Goal: Find specific page/section: Find specific page/section

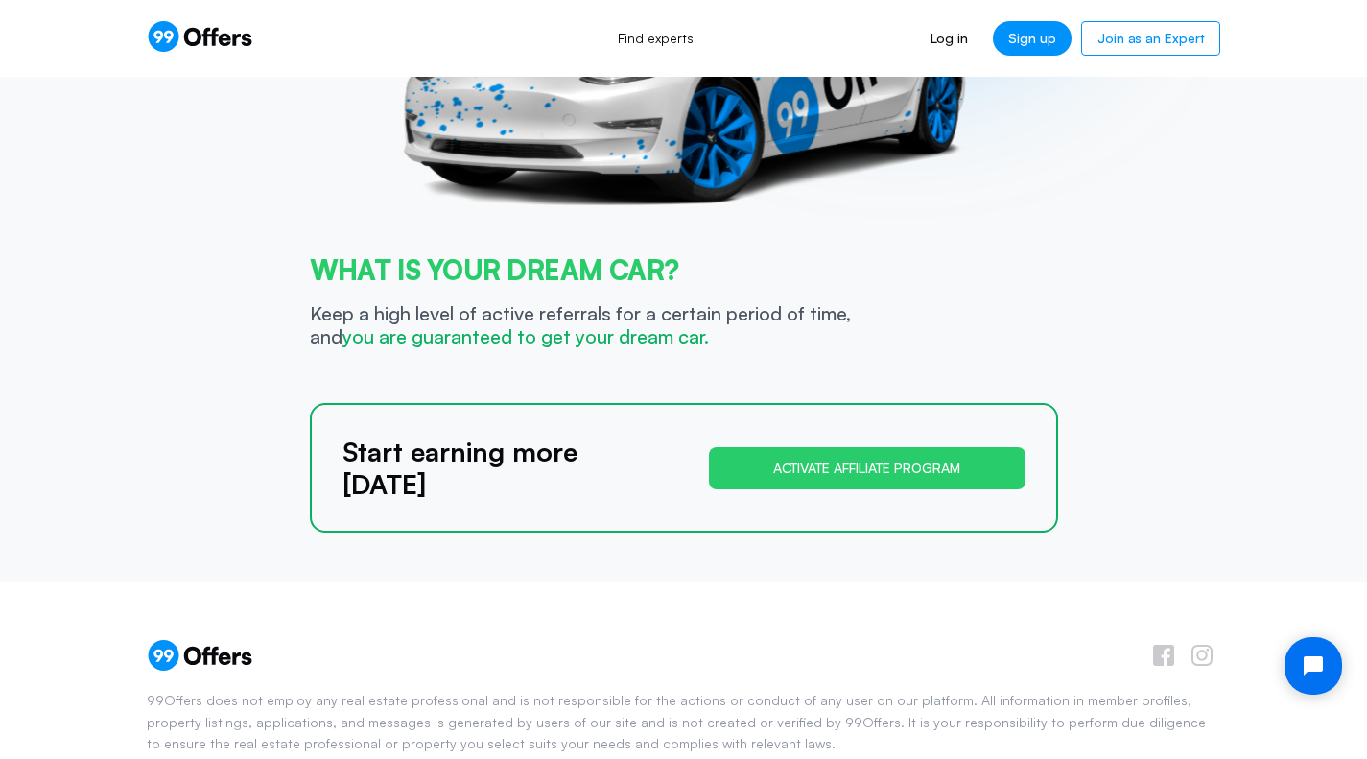
scroll to position [1096, 0]
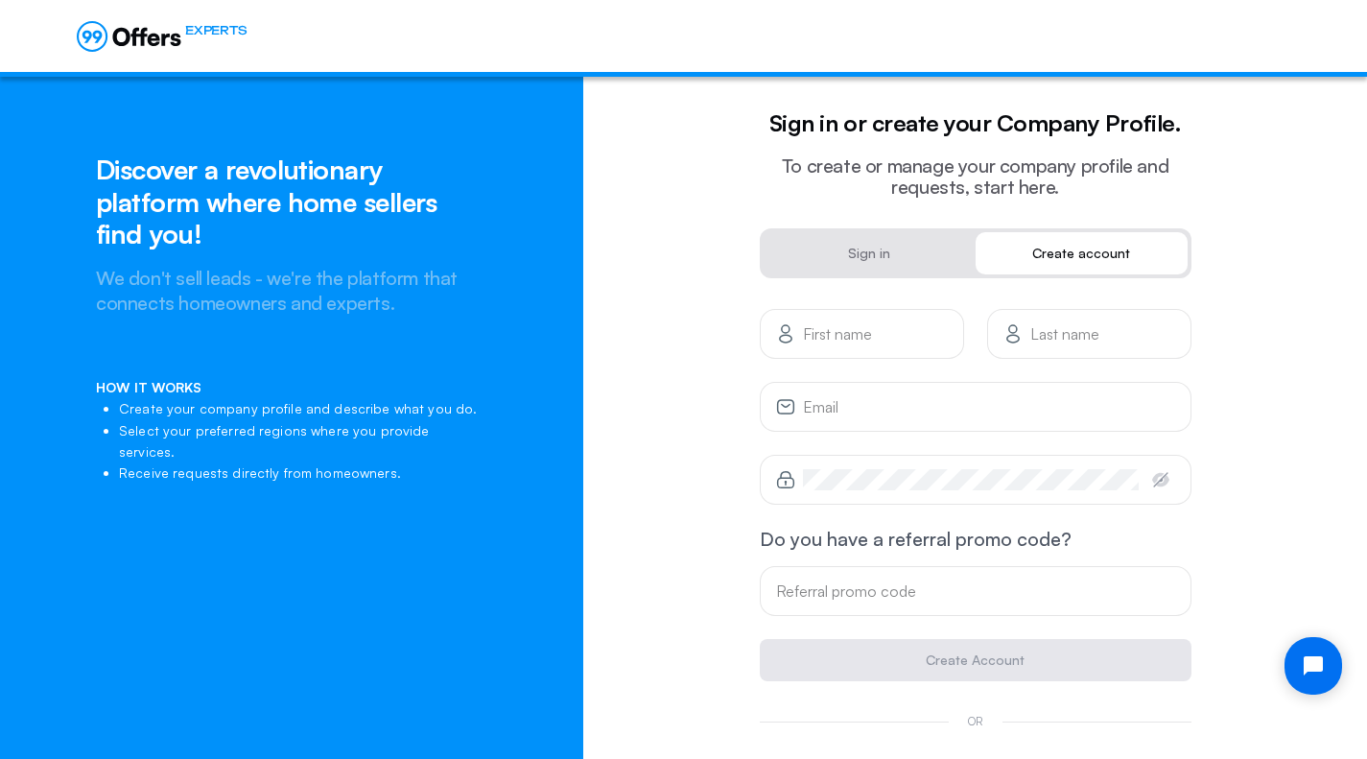
click at [247, 311] on h2 "We don't sell leads - we're the platform that connects homeowners and experts." at bounding box center [291, 291] width 391 height 50
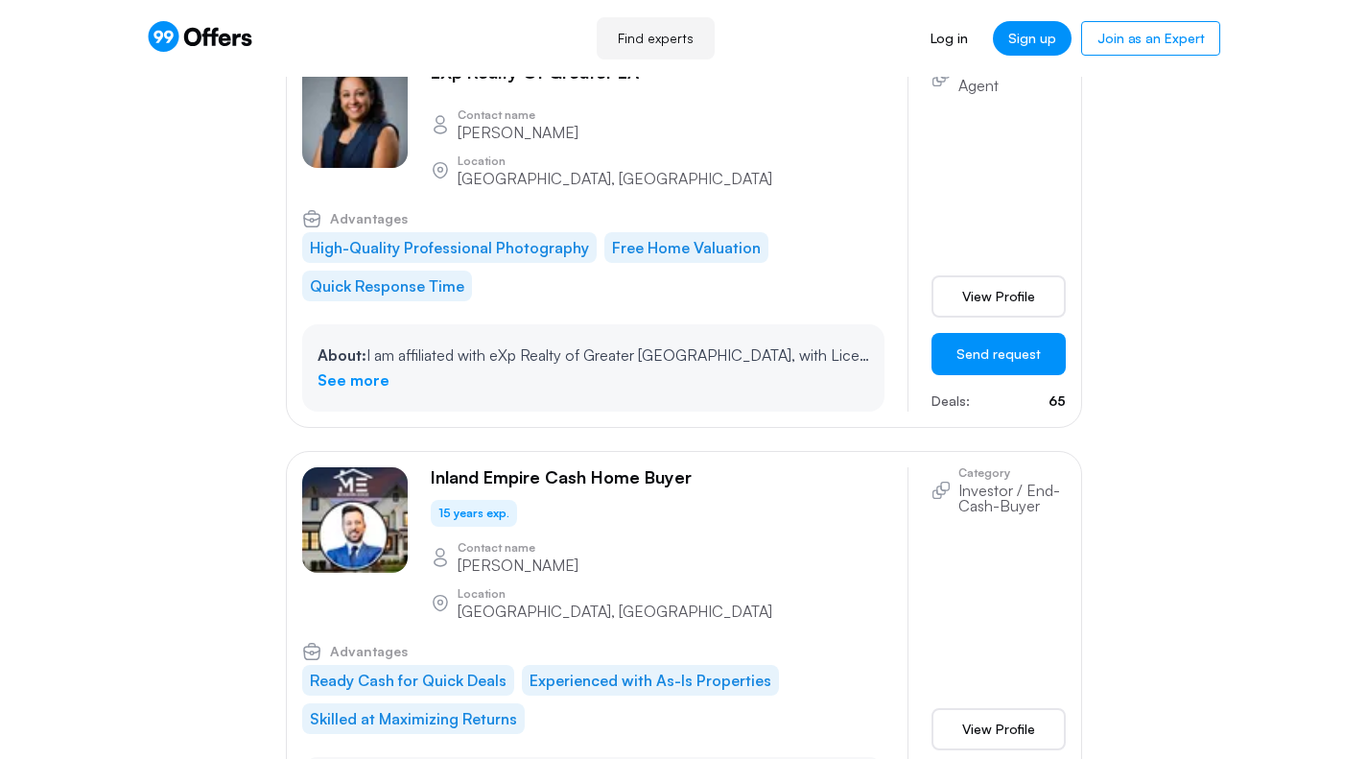
click at [463, 467] on p "Inland Empire Cash Home Buyer" at bounding box center [561, 477] width 261 height 21
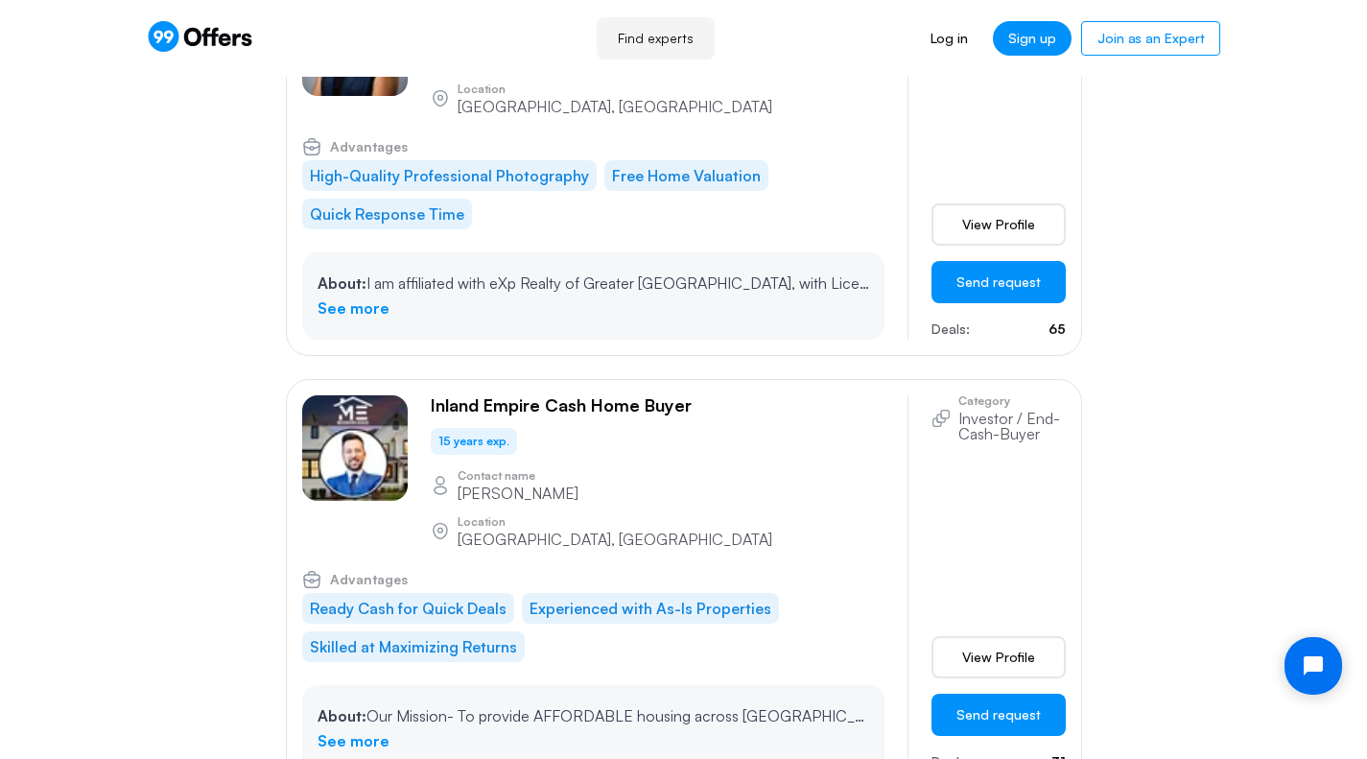
scroll to position [928, 0]
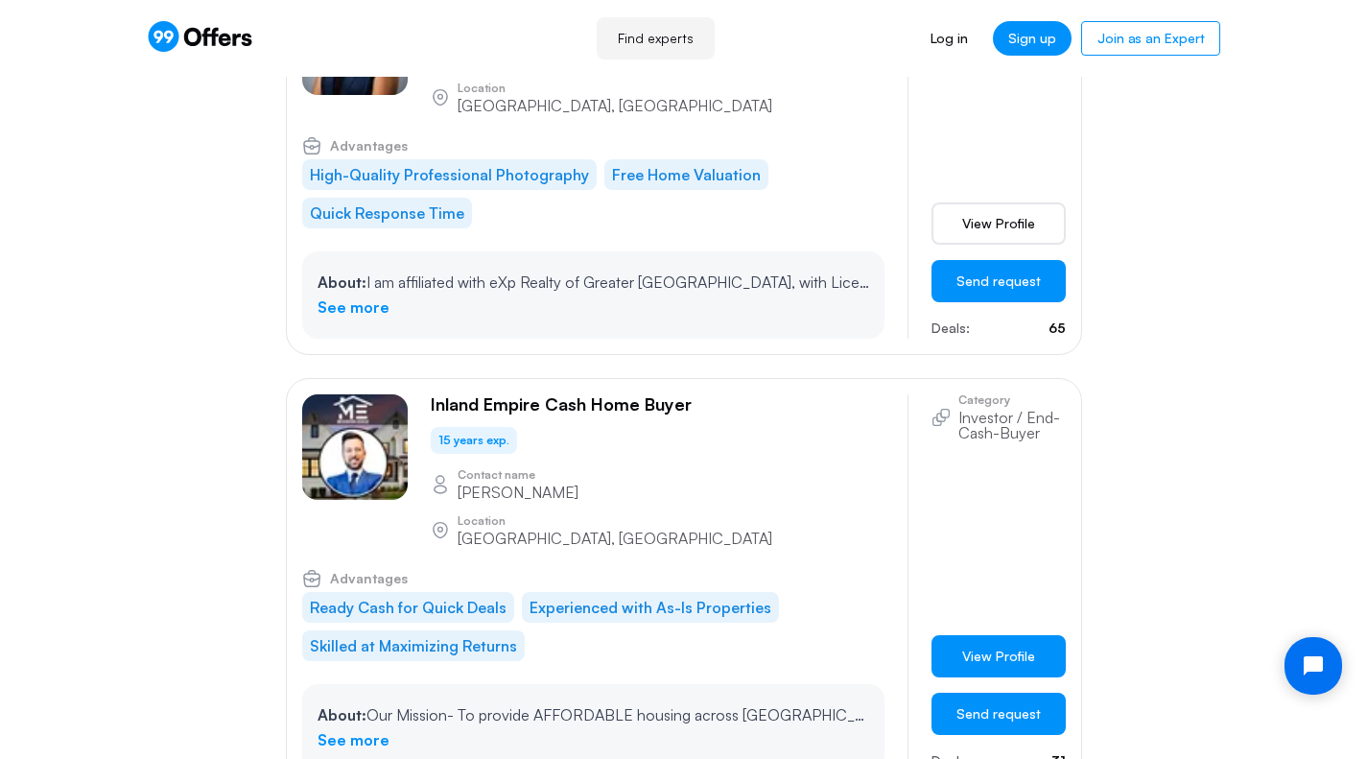
click at [972, 646] on span "View Profile" at bounding box center [998, 655] width 73 height 19
